Goal: Check status: Check status

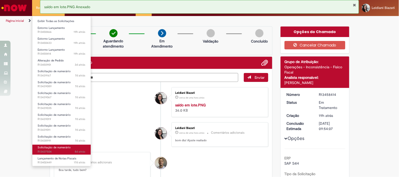
click at [64, 151] on span "8d atrás 8 dias atrás R13437504" at bounding box center [62, 152] width 48 height 4
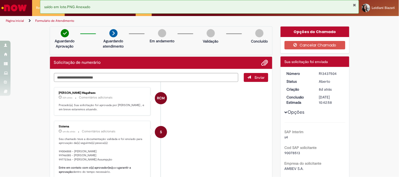
click at [219, 127] on li "S Sistema um dia atrás um dia atrás Comentários adicionais Seu chamado teve a d…" at bounding box center [161, 164] width 215 height 86
click at [320, 73] on div "R13437504" at bounding box center [331, 73] width 24 height 5
copy div "R13437504"
click at [353, 4] on button "Fechar Notificação" at bounding box center [354, 5] width 3 height 4
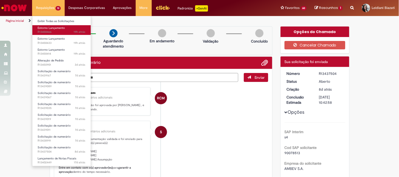
click at [58, 29] on span "Estorno Lançamento" at bounding box center [51, 28] width 27 height 4
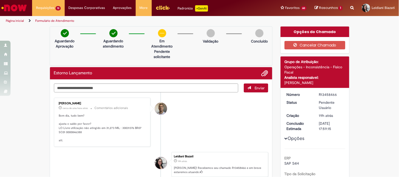
click at [122, 129] on p "Bom dia, tudo bem? ajusta o saldo por favor? LO Livre utilização não atingido e…" at bounding box center [103, 128] width 88 height 29
copy p "30031376"
click at [74, 132] on p "Bom dia, tudo bem? ajusta o saldo por favor? LO Livre utilização não atingido e…" at bounding box center [103, 128] width 88 height 29
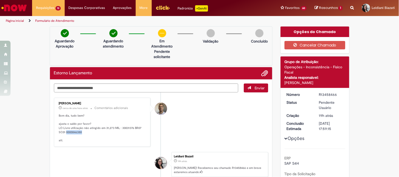
copy p "0000846388"
click at [179, 87] on textarea "Digite sua mensagem aqui..." at bounding box center [146, 88] width 185 height 9
type textarea "*"
click at [82, 87] on textarea "**********" at bounding box center [146, 88] width 185 height 9
type textarea "**********"
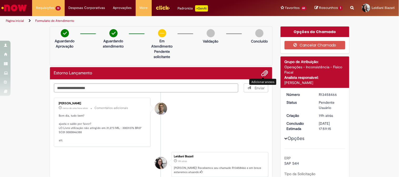
click at [263, 73] on span "Adicionar anexos" at bounding box center [265, 73] width 6 height 6
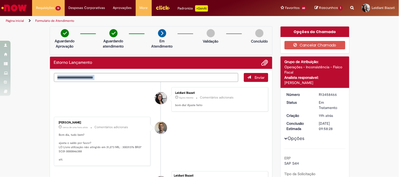
drag, startPoint x: 259, startPoint y: 114, endPoint x: 264, endPoint y: 63, distance: 51.5
click at [264, 63] on div "Estorno Lançamento Enviar Leidiani Biazati Agora mesmo Agora mesmo Comentários …" at bounding box center [161, 142] width 223 height 171
click at [264, 63] on span "Adicionar anexos" at bounding box center [265, 63] width 6 height 6
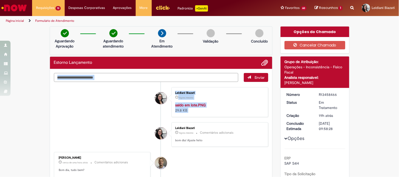
click at [122, 77] on textarea "Digite sua mensagem aqui..." at bounding box center [146, 77] width 185 height 9
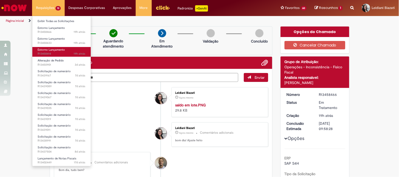
click at [50, 54] on span "19h atrás 19 horas atrás R13458414" at bounding box center [62, 54] width 48 height 4
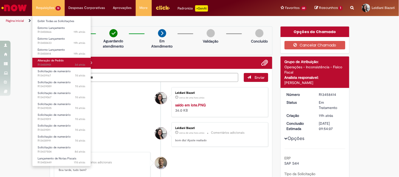
click at [55, 62] on span "Alteração de Pedido" at bounding box center [51, 61] width 26 height 4
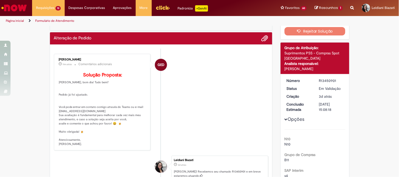
scroll to position [13, 0]
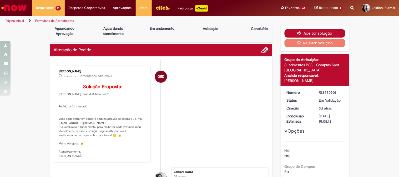
click at [312, 33] on button "Aceitar solução" at bounding box center [315, 33] width 61 height 8
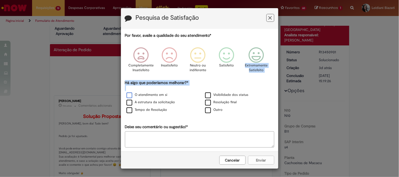
drag, startPoint x: 255, startPoint y: 54, endPoint x: 126, endPoint y: 98, distance: 136.1
click at [126, 98] on div "Por favor, avalie a qualidade do seu atendimento* Completamente Insatisfeito In…" at bounding box center [199, 90] width 149 height 115
click at [127, 98] on label "O atendimento em si" at bounding box center [147, 95] width 41 height 5
click at [127, 103] on label "A estrutura da solicitação" at bounding box center [151, 102] width 49 height 5
click at [128, 112] on label "Tempo de Resolução" at bounding box center [147, 110] width 41 height 5
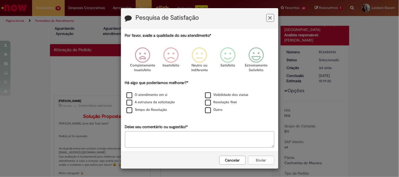
click at [261, 161] on div "Cancelar Enviar" at bounding box center [199, 160] width 157 height 17
click at [257, 62] on icon "Feedback" at bounding box center [256, 55] width 20 height 16
click at [259, 164] on button "Enviar" at bounding box center [261, 160] width 26 height 9
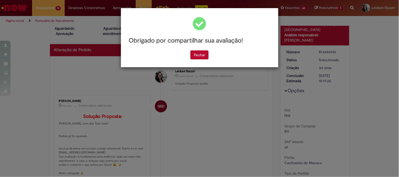
drag, startPoint x: 259, startPoint y: 164, endPoint x: 215, endPoint y: 102, distance: 75.7
click at [215, 102] on div "Obrigado por compartilhar sua avaliação! [GEOGRAPHIC_DATA]" at bounding box center [199, 88] width 399 height 177
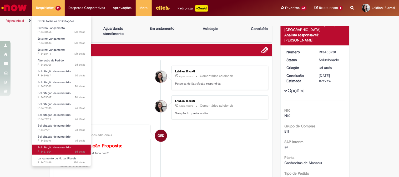
click at [64, 149] on span "Solicitação de numerário" at bounding box center [54, 148] width 33 height 4
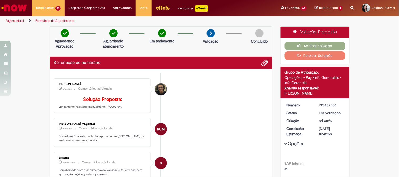
click at [111, 109] on p "Solução Proposta: Lançamento realizado manualmente: 1900021049" at bounding box center [103, 103] width 88 height 12
copy p "1900021049"
click at [299, 44] on icon "button" at bounding box center [300, 46] width 6 height 4
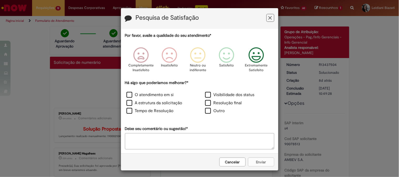
click at [256, 58] on icon "Feedback" at bounding box center [256, 55] width 20 height 16
click at [128, 97] on label "O atendimento em si" at bounding box center [150, 95] width 47 height 6
click at [127, 102] on label "A estrutura da solicitação" at bounding box center [155, 103] width 56 height 6
click at [128, 111] on label "Tempo de Resolução" at bounding box center [150, 111] width 47 height 6
click at [260, 162] on button "Enviar" at bounding box center [261, 162] width 26 height 9
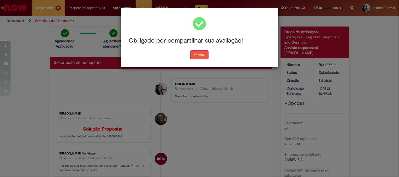
click at [204, 55] on button "Fechar" at bounding box center [199, 54] width 18 height 9
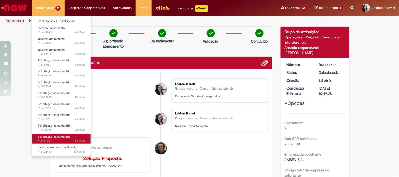
click at [53, 140] on span "8d atrás 8 dias atrás R13437504" at bounding box center [62, 141] width 48 height 4
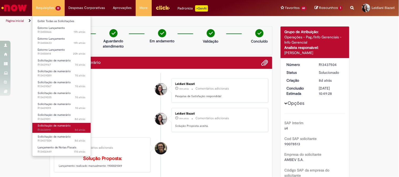
click at [57, 130] on span "8d atrás 8 dias atrás R13438991" at bounding box center [62, 130] width 48 height 4
